Goal: Find specific page/section: Find specific page/section

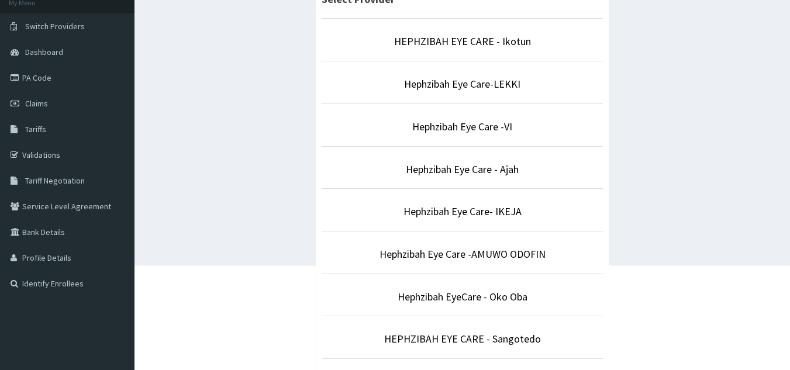
scroll to position [100, 0]
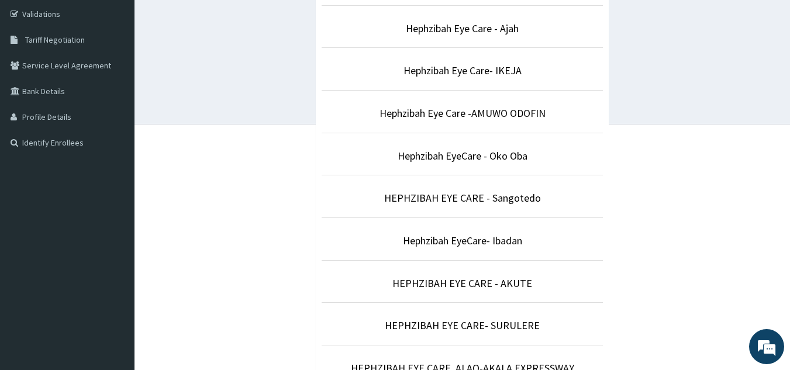
drag, startPoint x: 795, startPoint y: 144, endPoint x: 783, endPoint y: 234, distance: 91.0
click at [783, 234] on html "R EL Toggle navigation Hephzibah Eyecare Hephzibah Eyecare - [EMAIL_ADDRESS][DO…" at bounding box center [395, 225] width 790 height 882
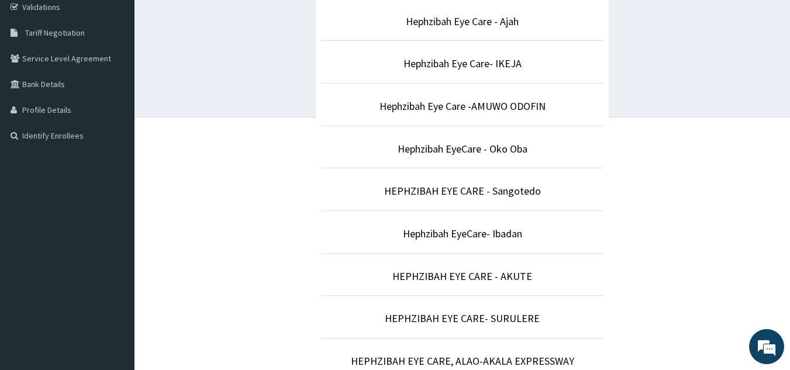
drag, startPoint x: 790, startPoint y: 223, endPoint x: 790, endPoint y: 233, distance: 10.0
click at [790, 233] on html "R EL Toggle navigation Hephzibah Eyecare Hephzibah Eyecare - [EMAIL_ADDRESS][DO…" at bounding box center [395, 218] width 790 height 882
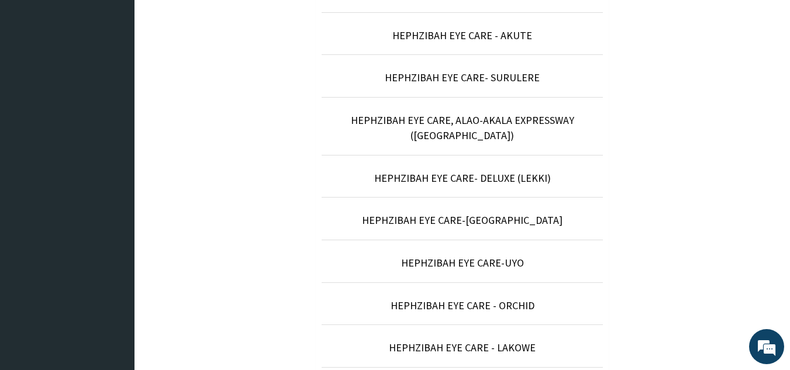
scroll to position [467, 0]
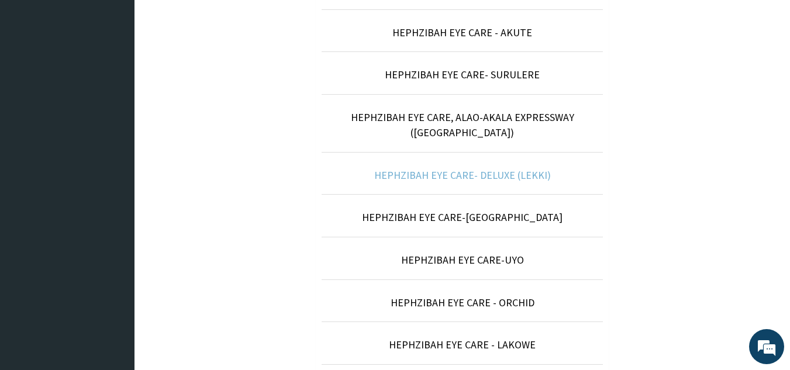
click at [528, 168] on link "HEPHZIBAH EYE CARE- DELUXE (LEKKI)" at bounding box center [462, 174] width 177 height 13
